Goal: Go to known website: Go to known website

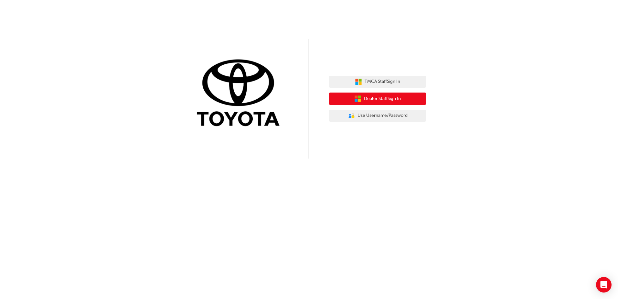
click at [307, 99] on span "Dealer Staff Sign In" at bounding box center [382, 98] width 37 height 7
